Goal: Task Accomplishment & Management: Use online tool/utility

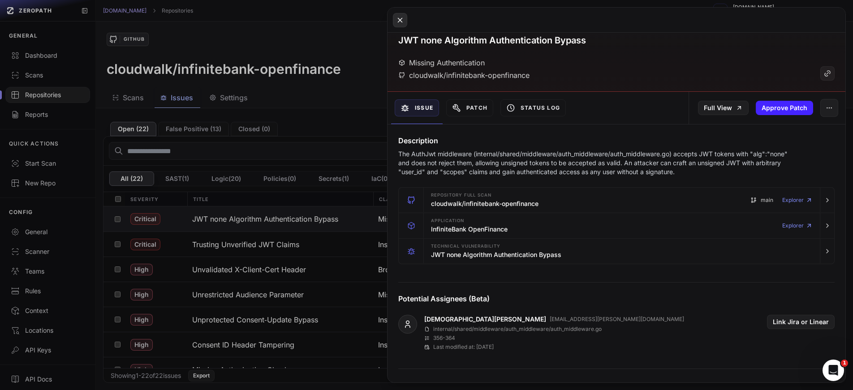
click at [406, 23] on button at bounding box center [400, 20] width 14 height 14
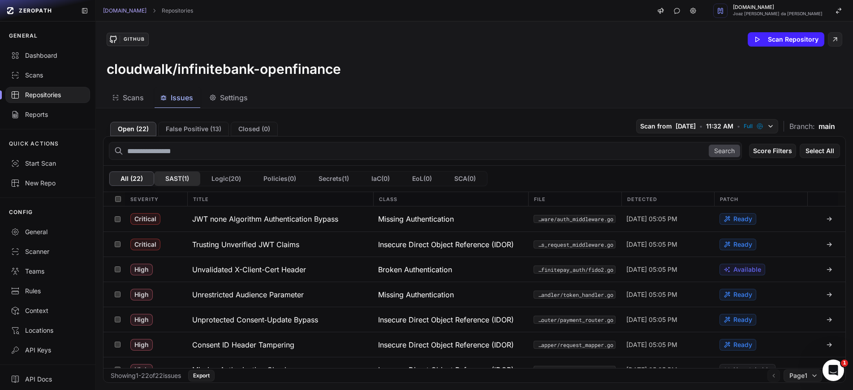
click at [179, 181] on button "SAST ( 1 )" at bounding box center [177, 179] width 46 height 14
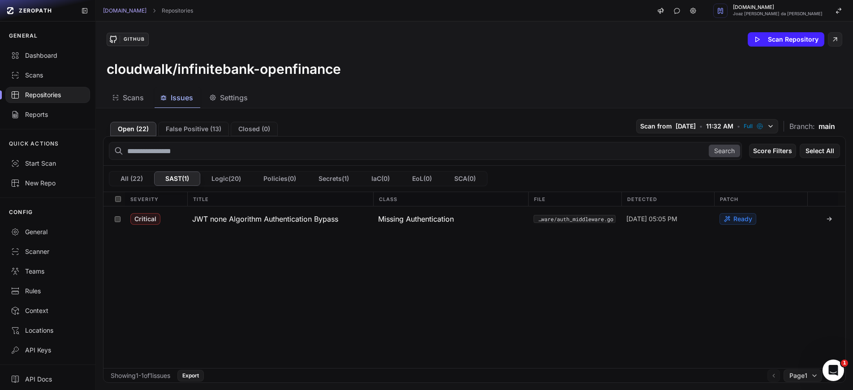
click at [220, 179] on button "Logic ( 20 )" at bounding box center [226, 179] width 52 height 14
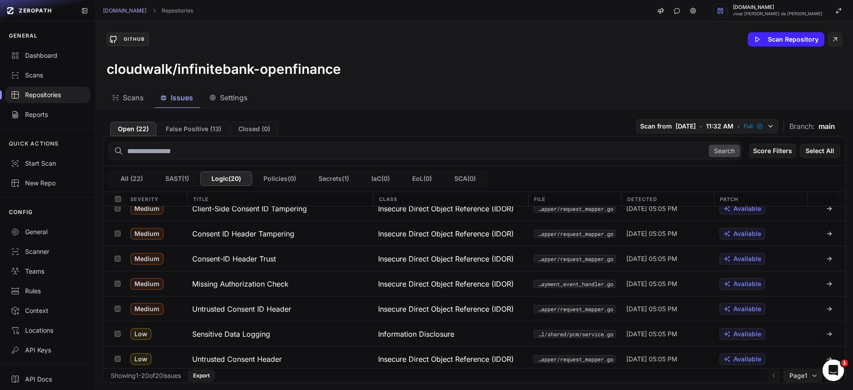
scroll to position [340, 0]
